Goal: Task Accomplishment & Management: Use online tool/utility

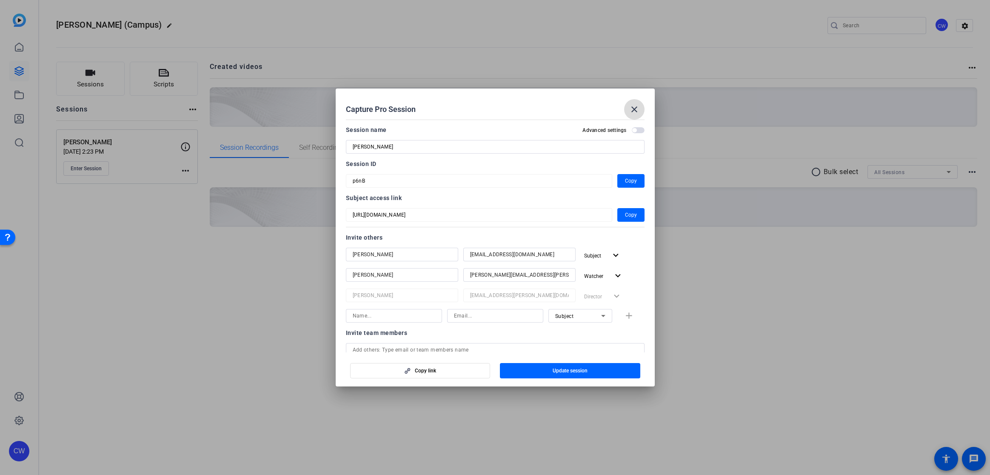
click at [634, 112] on mat-icon "close" at bounding box center [634, 109] width 10 height 10
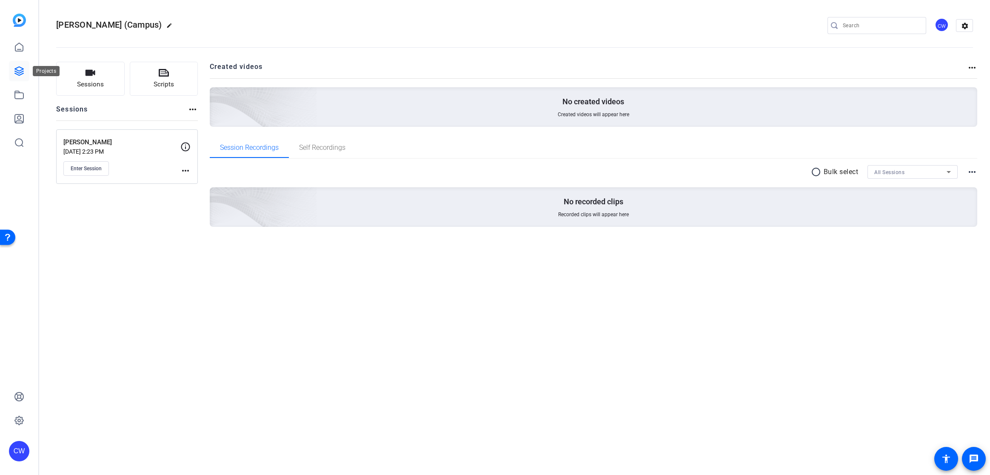
click at [19, 71] on icon at bounding box center [19, 71] width 9 height 9
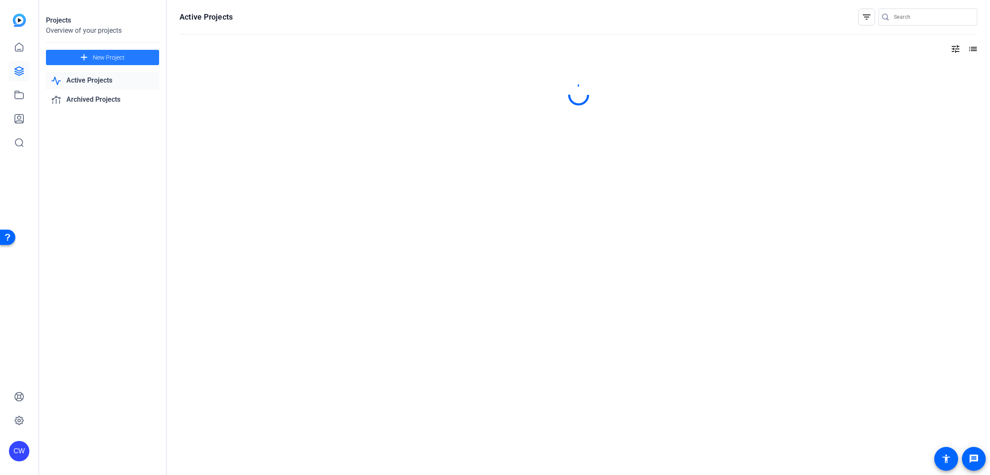
click at [85, 56] on mat-icon "add" at bounding box center [84, 57] width 11 height 11
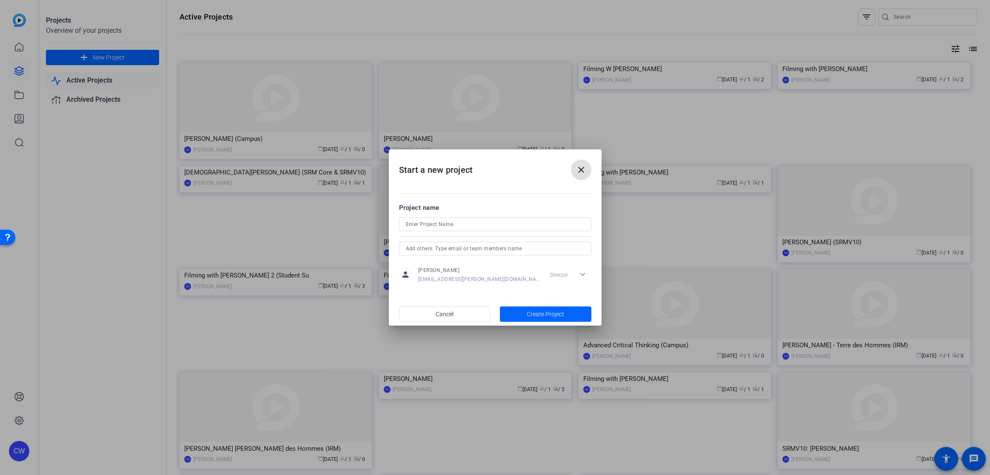
click at [432, 225] on input at bounding box center [495, 224] width 179 height 10
type input "Randal Harrison (Campus)"
click at [538, 313] on span "Create Project" at bounding box center [545, 314] width 37 height 9
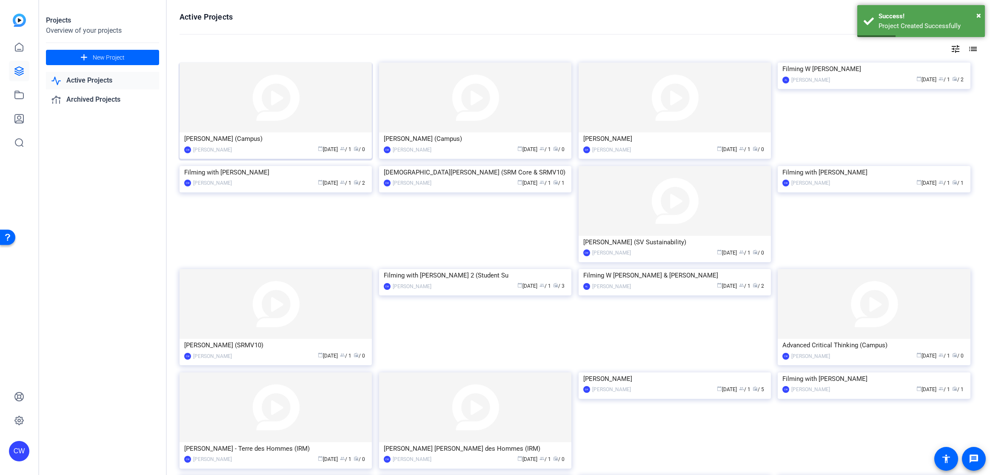
click at [255, 116] on img at bounding box center [275, 98] width 192 height 70
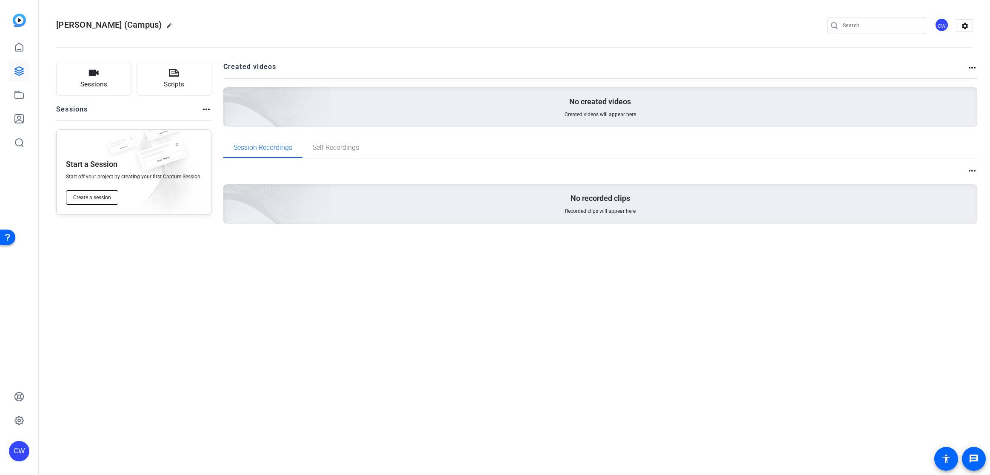
click at [94, 198] on span "Create a session" at bounding box center [92, 197] width 38 height 7
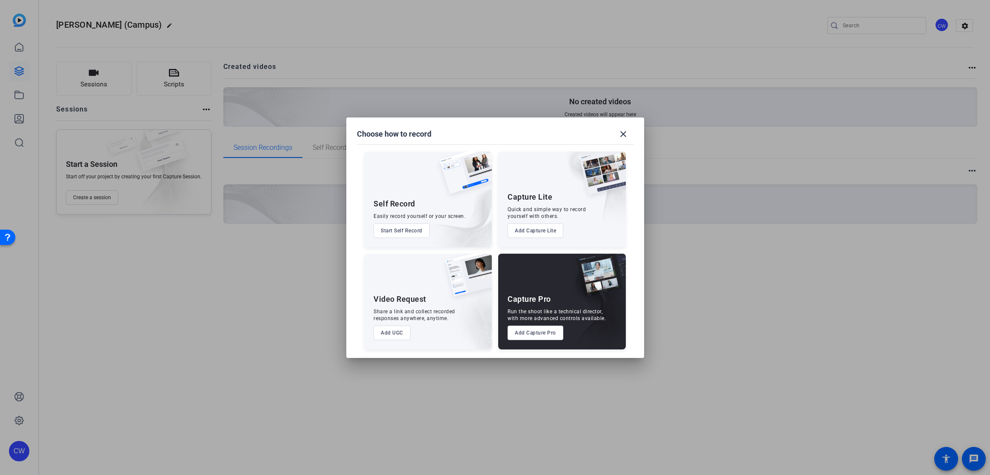
click at [389, 332] on button "Add UGC" at bounding box center [391, 332] width 37 height 14
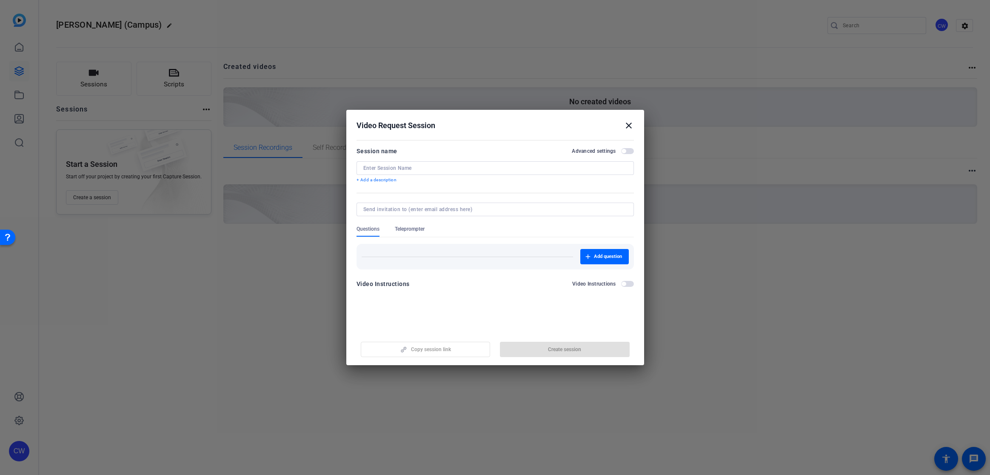
click at [405, 170] on input at bounding box center [495, 168] width 264 height 7
type input "[PERSON_NAME] - Overview Talking Head"
click at [565, 350] on span "Create session" at bounding box center [564, 349] width 33 height 7
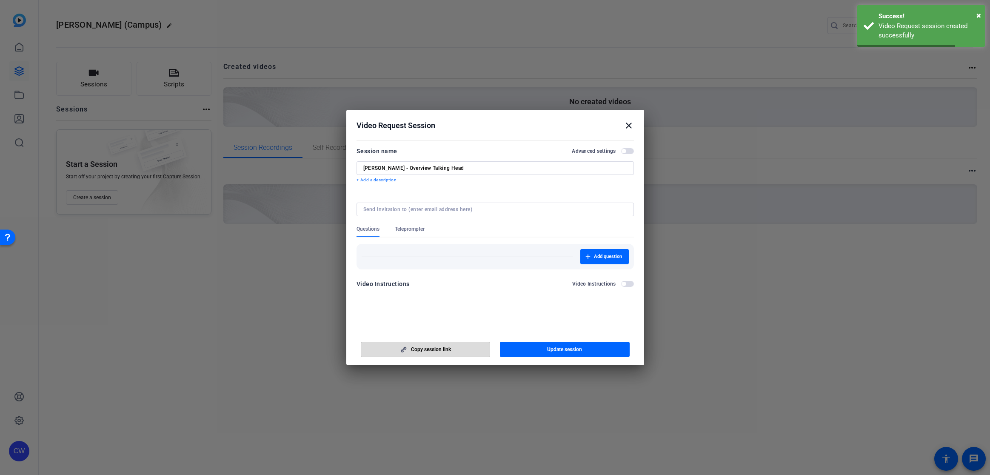
click at [433, 350] on span "Copy session link" at bounding box center [431, 349] width 40 height 7
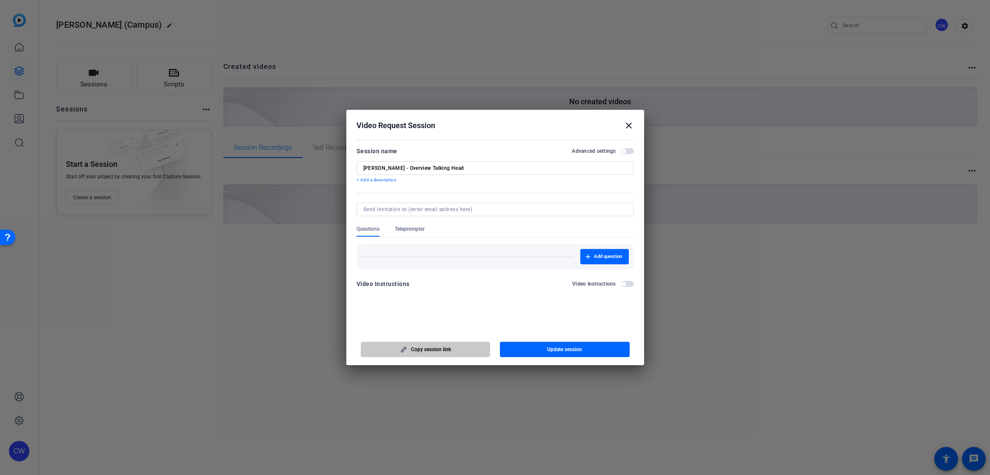
click at [433, 351] on span "Copy session link" at bounding box center [431, 349] width 40 height 7
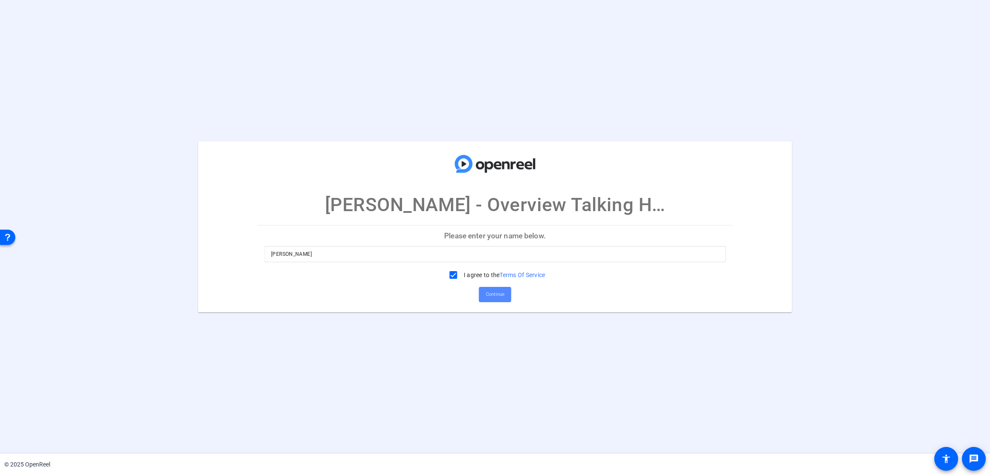
click at [489, 296] on span "Continue" at bounding box center [495, 294] width 19 height 13
